Goal: Information Seeking & Learning: Learn about a topic

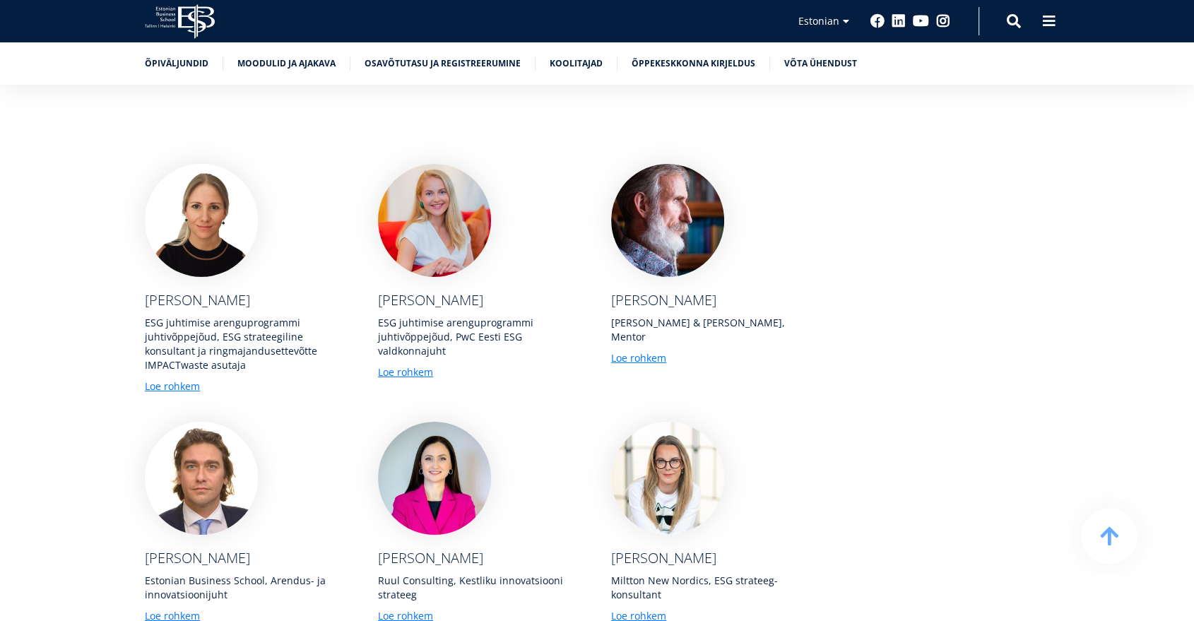
scroll to position [4554, 0]
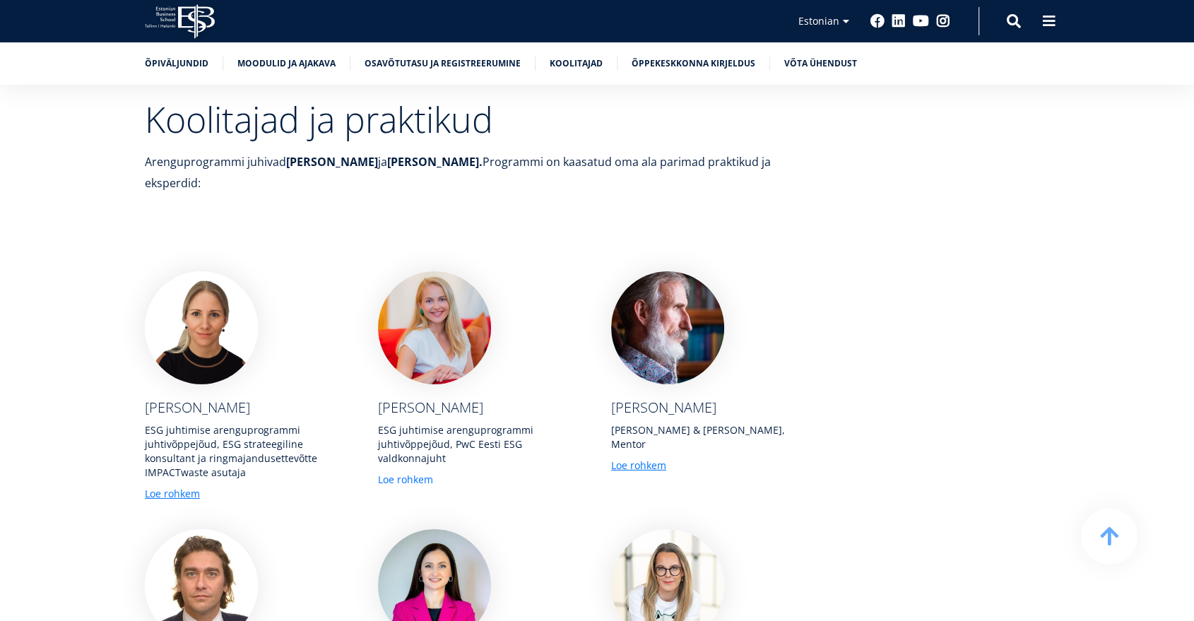
click at [416, 473] on link "Loe rohkem" at bounding box center [405, 480] width 55 height 14
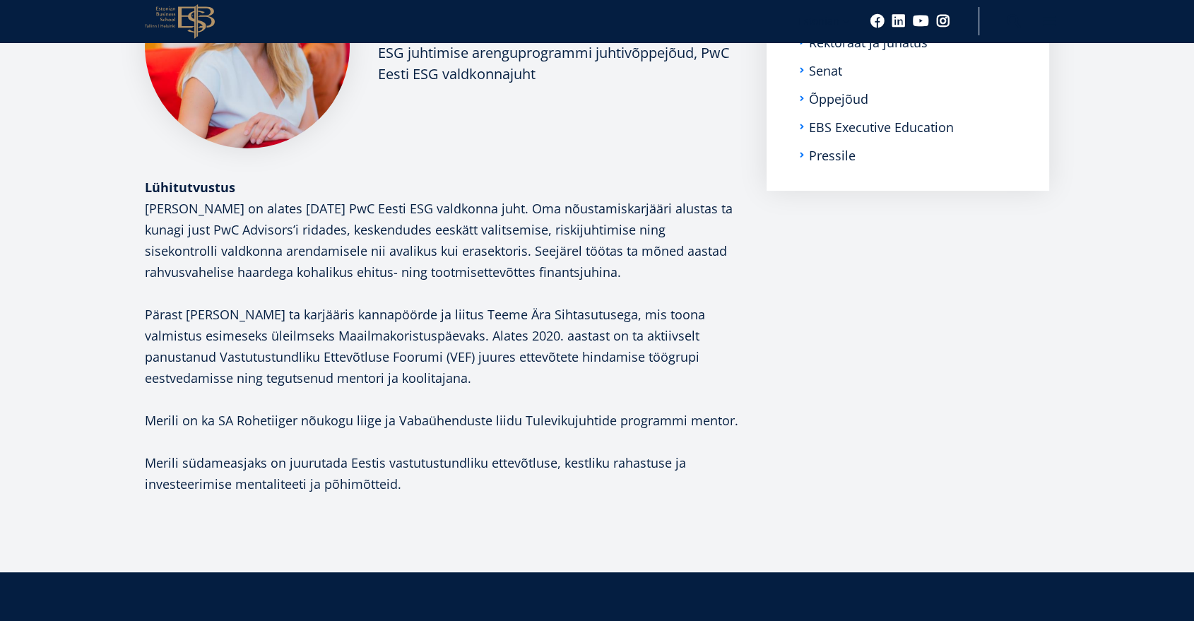
scroll to position [342, 0]
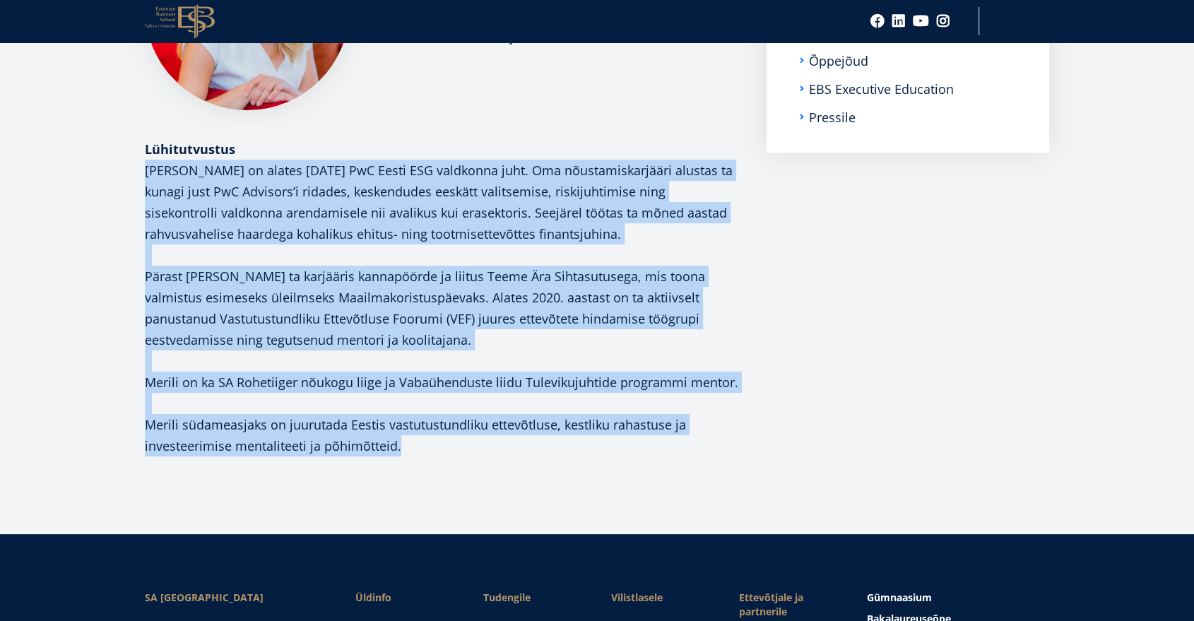
drag, startPoint x: 413, startPoint y: 445, endPoint x: 141, endPoint y: 174, distance: 384.3
click at [141, 174] on div "Merili Vares ESG juhtimise arenguprogrammi juhtivõppejõud, PwC Eesti ESG valdko…" at bounding box center [597, 191] width 1018 height 572
copy div "Merili Vares on alates augustist 2021 PwC Eesti ESG valdkonna juht. Oma nõustam…"
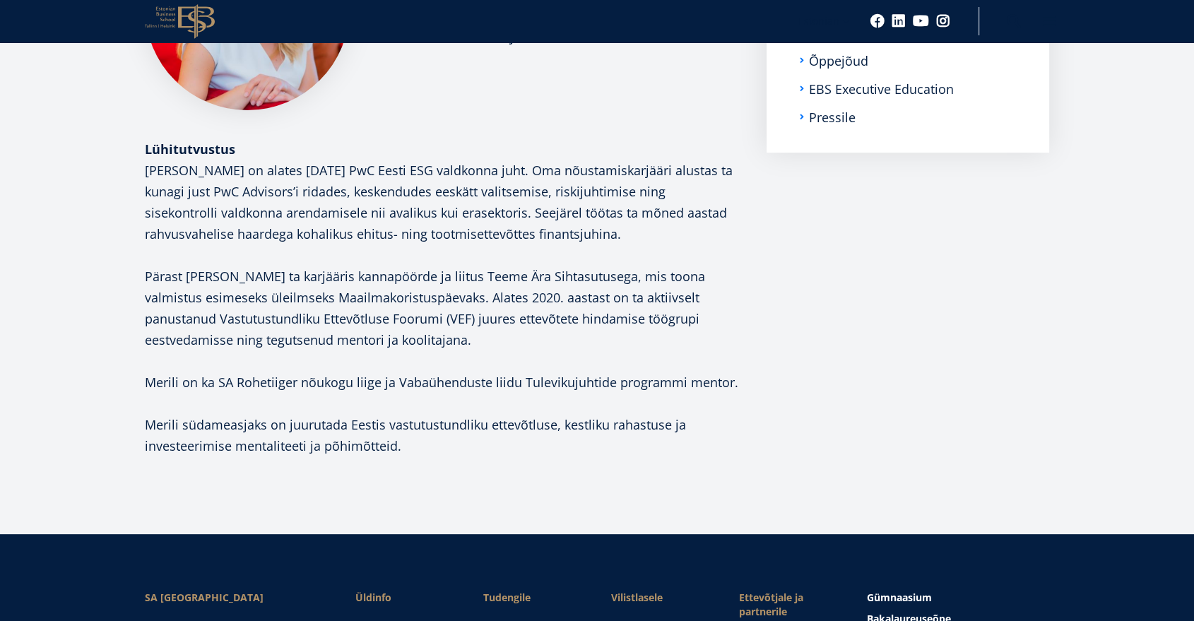
click at [910, 389] on aside "Submenu Kontaktid Administratsioon Rektoraat ja juhatus Senat Õppejõud EBS Exec…" at bounding box center [908, 191] width 283 height 572
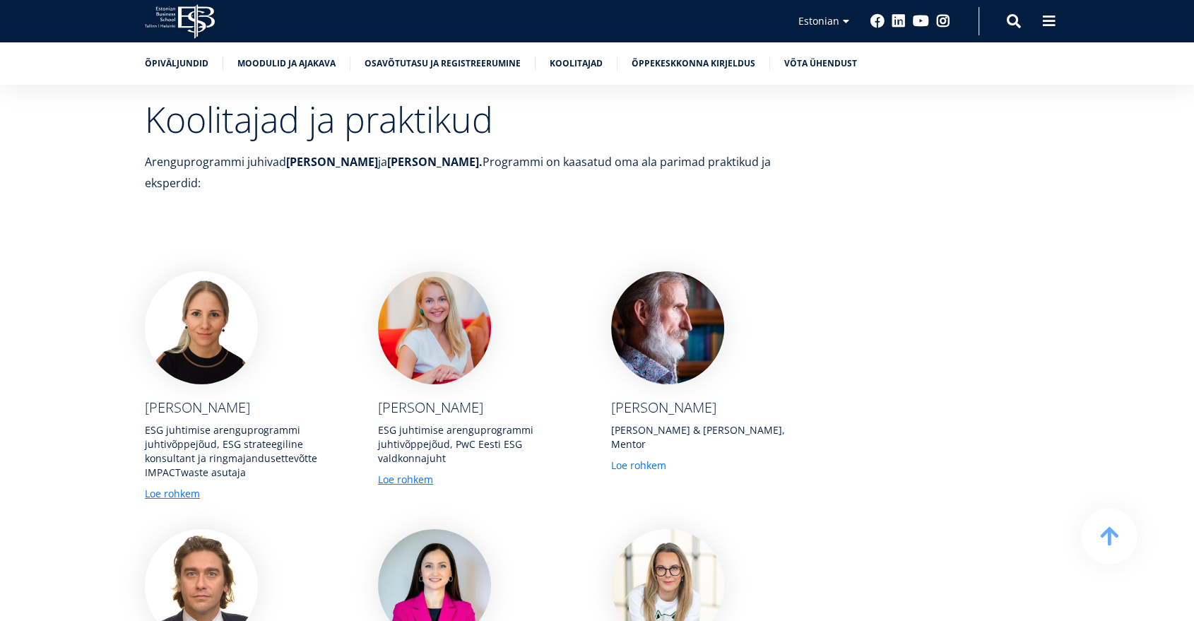
drag, startPoint x: 662, startPoint y: 202, endPoint x: 644, endPoint y: 336, distance: 135.4
click at [644, 459] on link "Loe rohkem" at bounding box center [638, 466] width 55 height 14
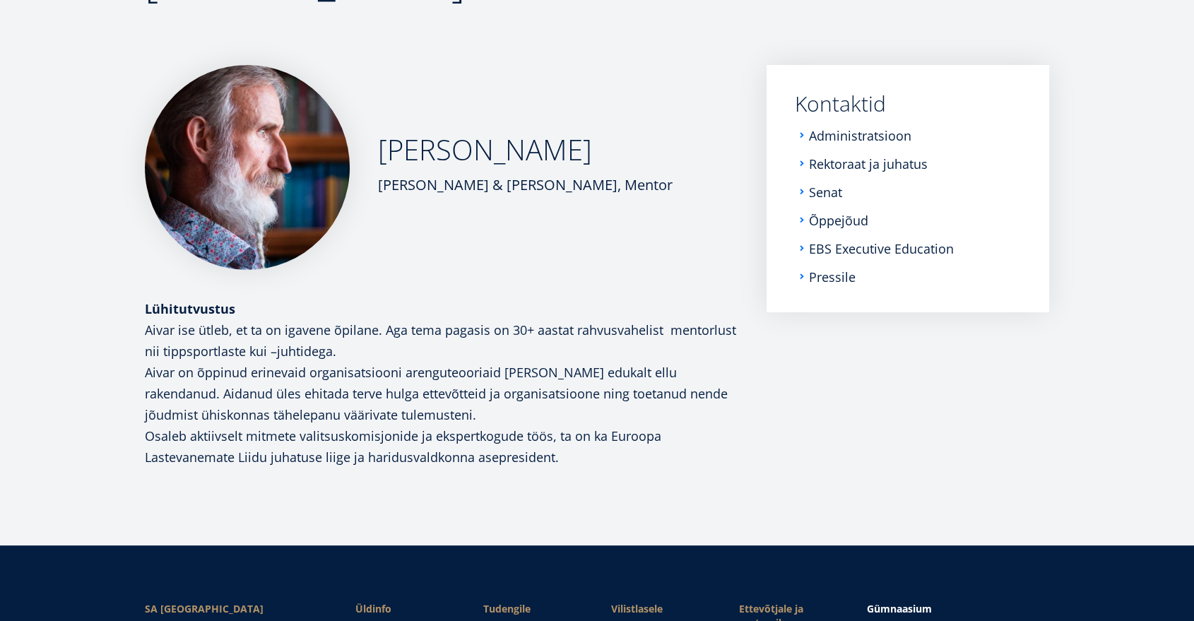
scroll to position [185, 0]
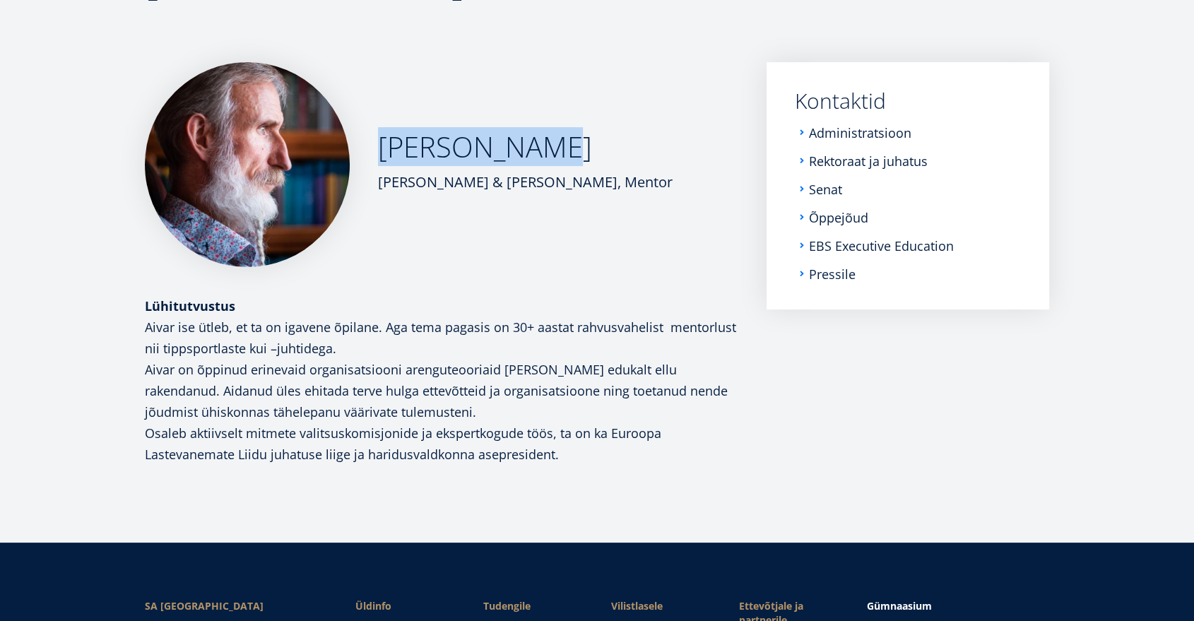
drag, startPoint x: 529, startPoint y: 145, endPoint x: 385, endPoint y: 155, distance: 144.5
click at [385, 155] on div "[PERSON_NAME][GEOGRAPHIC_DATA][PERSON_NAME], Mentor" at bounding box center [442, 164] width 594 height 205
copy h2 "[PERSON_NAME]"
drag, startPoint x: 576, startPoint y: 459, endPoint x: 139, endPoint y: 332, distance: 454.9
click at [139, 332] on div "[PERSON_NAME][GEOGRAPHIC_DATA][PERSON_NAME], Mentor Lühitutvustus Aivar ise ütl…" at bounding box center [597, 274] width 1018 height 424
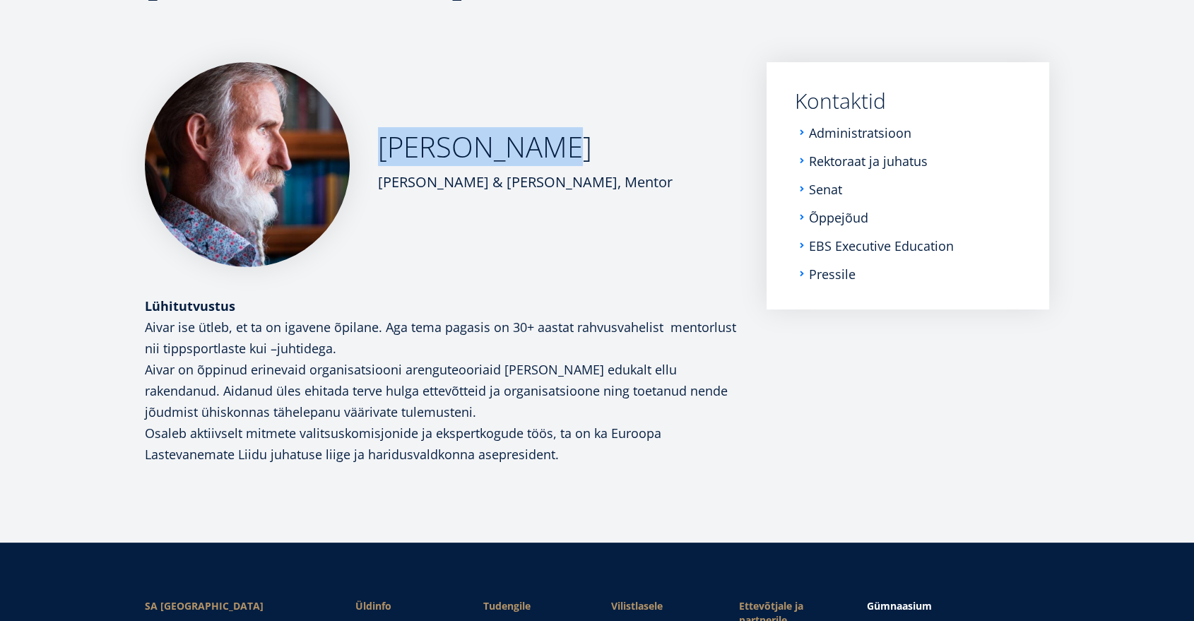
copy div "Aivar ise ütleb, et ta on igavene õpilane. Aga tema pagasis on 30+ aastat rahvu…"
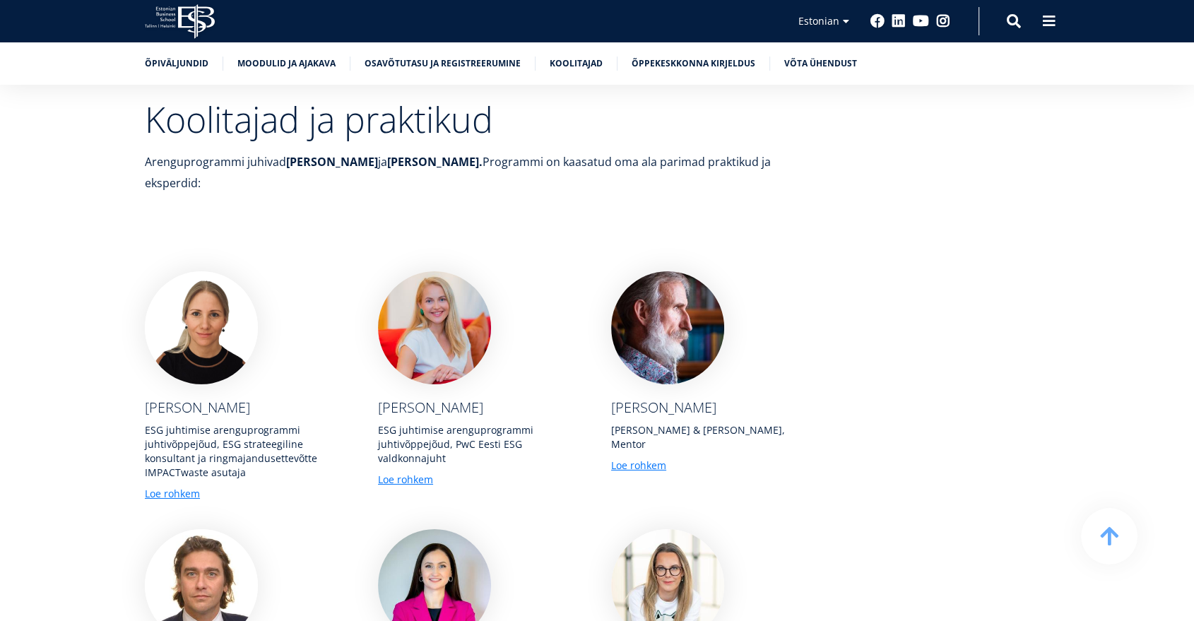
scroll to position [4240, 0]
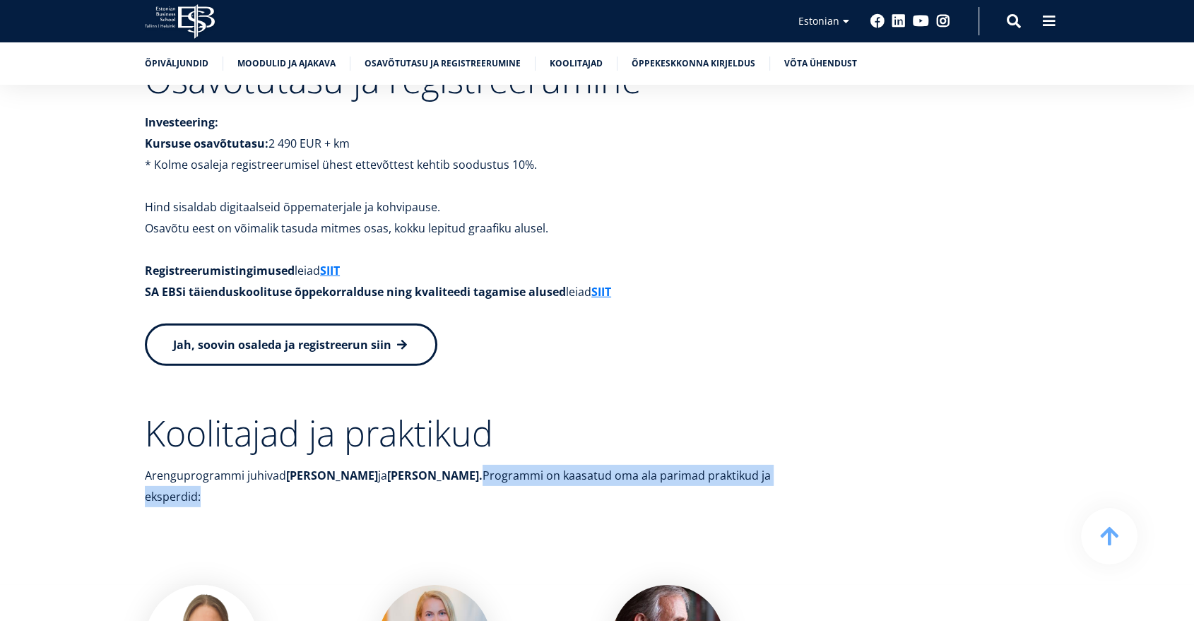
drag, startPoint x: 801, startPoint y: 377, endPoint x: 453, endPoint y: 383, distance: 347.7
click at [453, 465] on p "Arenguprogrammi juhivad Kristiina Esop ja Merili Vares. Programmi on kaasatud o…" at bounding box center [480, 486] width 671 height 42
copy p "Programmi on kaasatud oma ala parimad praktikud ja eksperdid:"
